Goal: Task Accomplishment & Management: Manage account settings

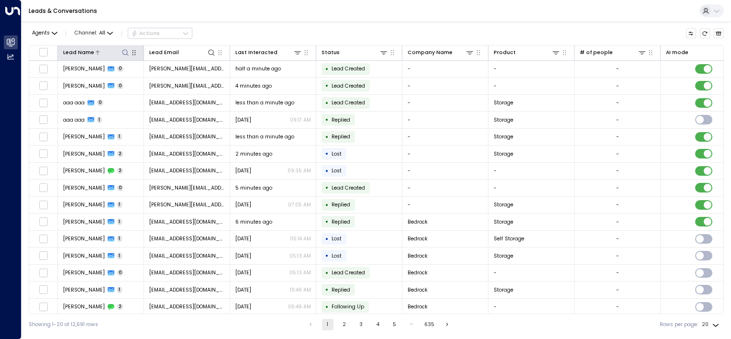
click at [121, 54] on button at bounding box center [125, 52] width 9 height 9
type input "****"
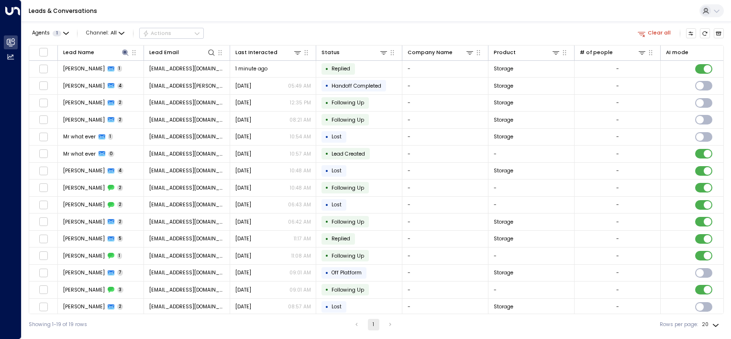
click at [302, 14] on div "Leads & Conversations" at bounding box center [376, 11] width 709 height 22
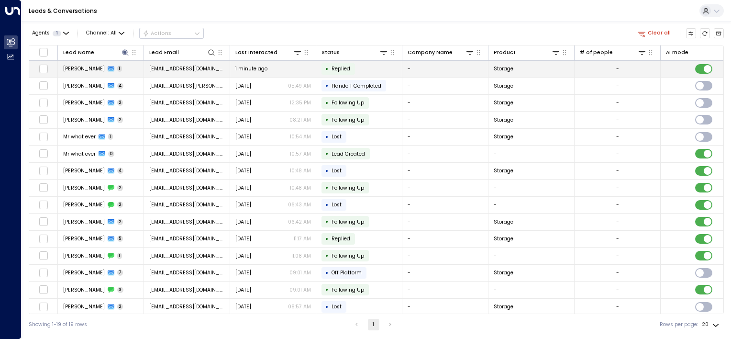
click at [88, 71] on span "[PERSON_NAME]" at bounding box center [84, 68] width 42 height 7
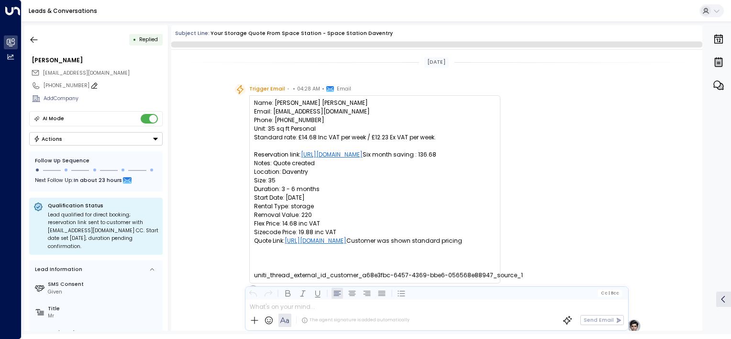
scroll to position [360, 0]
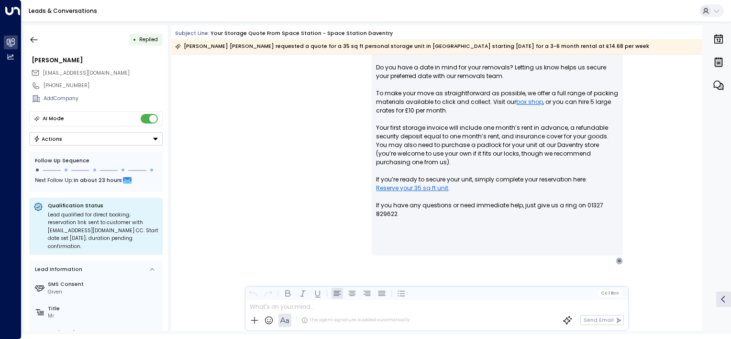
click at [148, 140] on button "Actions" at bounding box center [95, 138] width 133 height 13
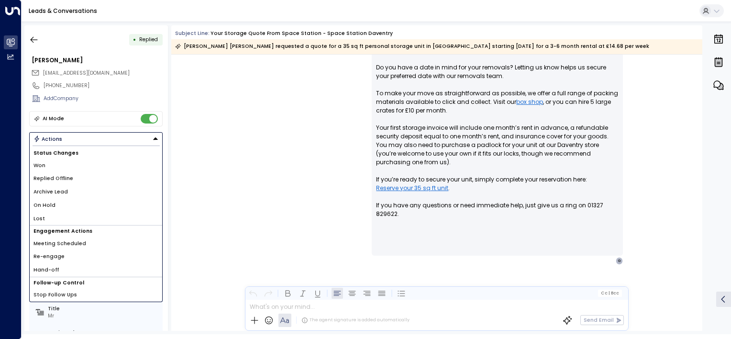
click at [62, 182] on li "Replied Offline" at bounding box center [96, 178] width 133 height 13
